Goal: Find contact information: Find contact information

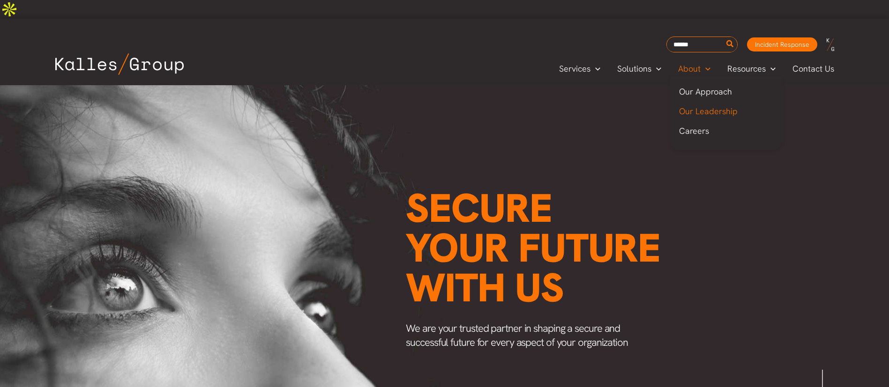
click at [695, 106] on span "Our Leadership" at bounding box center [708, 111] width 59 height 11
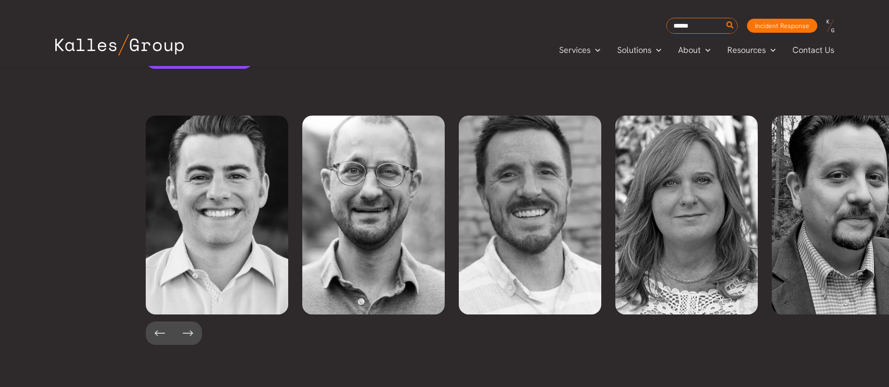
scroll to position [2150, 0]
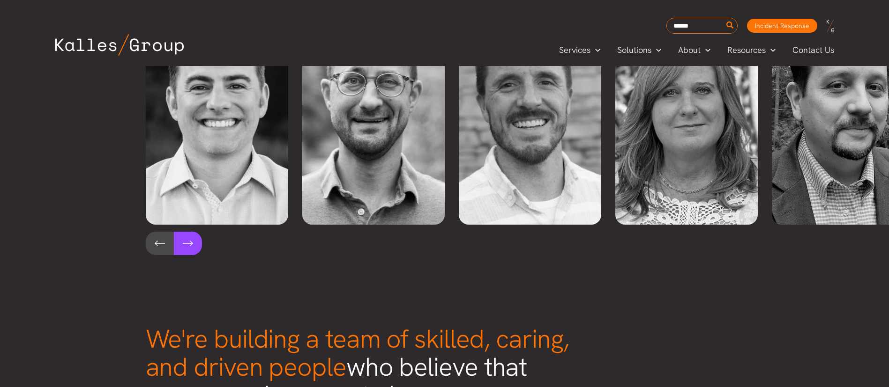
click at [183, 232] on button at bounding box center [188, 243] width 28 height 23
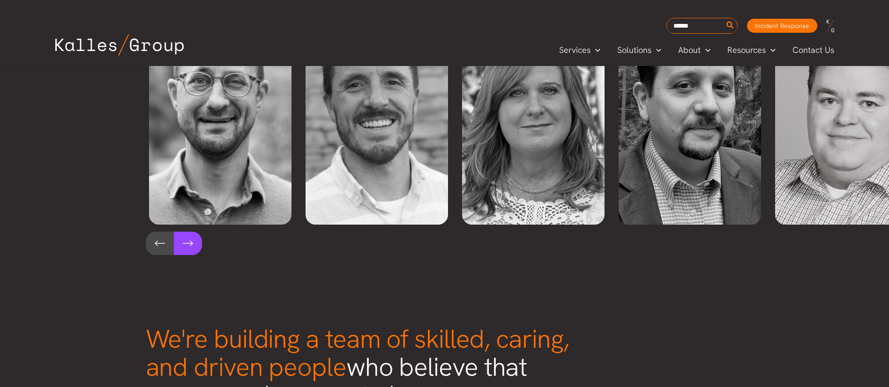
scroll to position [0, 156]
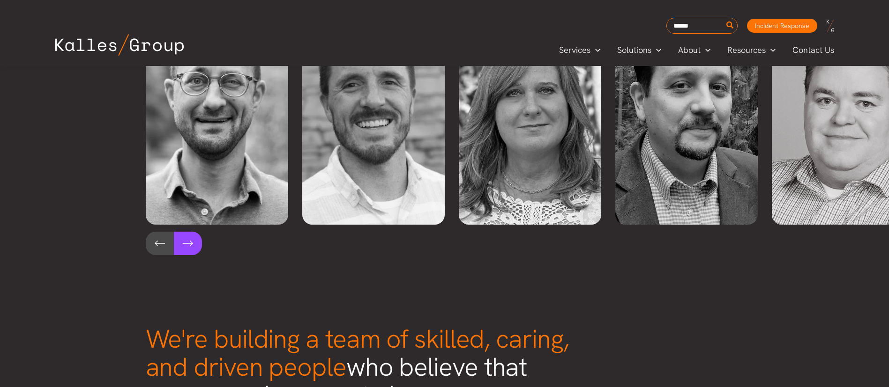
click at [183, 232] on button at bounding box center [188, 243] width 28 height 23
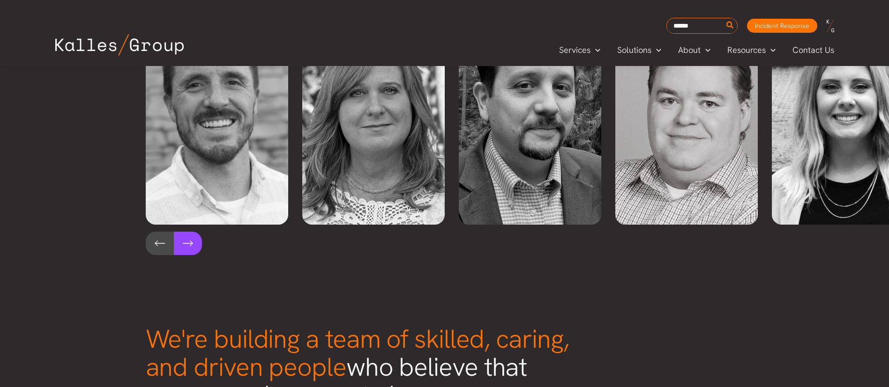
click at [183, 232] on button at bounding box center [188, 243] width 28 height 23
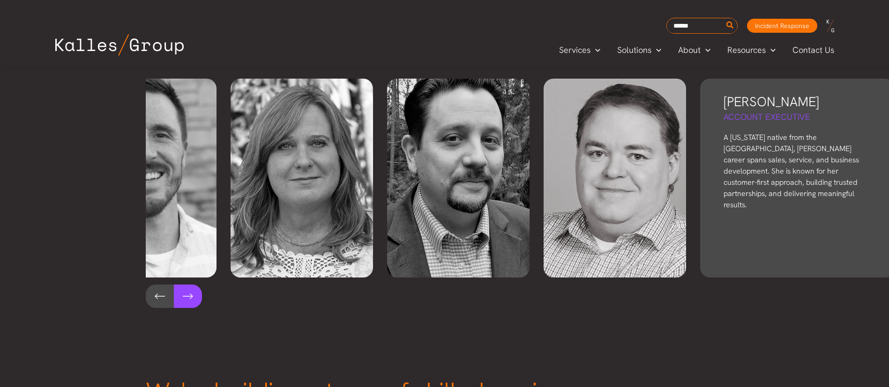
scroll to position [2009, 0]
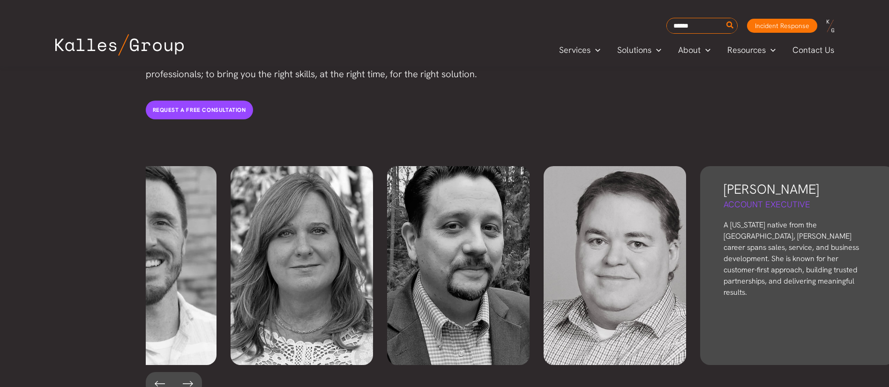
click at [777, 261] on div "[PERSON_NAME] Account Executive A [US_STATE] native from the [GEOGRAPHIC_DATA],…" at bounding box center [797, 265] width 194 height 199
click at [781, 245] on div "[PERSON_NAME] Account Executive A [US_STATE] native from the [GEOGRAPHIC_DATA],…" at bounding box center [797, 265] width 194 height 199
